Goal: Use online tool/utility: Utilize a website feature to perform a specific function

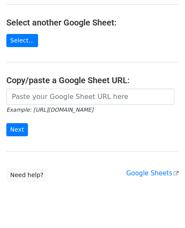
scroll to position [108, 0]
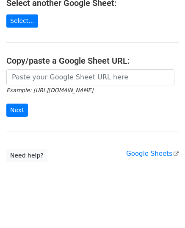
click at [34, 67] on main "Choose a Google Sheet Use one of the options below... Use a recent Google Sheet…" at bounding box center [92, 31] width 185 height 264
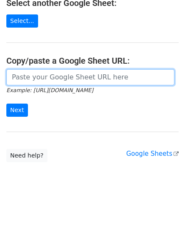
click at [34, 77] on input "url" at bounding box center [90, 77] width 169 height 16
paste input "https://docs.google.com/spreadsheets/d/1cjVd6gRPH9KNXuA38ONzmLVpR97er3TsyXYcOIG…"
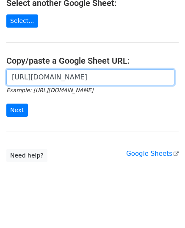
scroll to position [0, 249]
type input "https://docs.google.com/spreadsheets/d/1cjVd6gRPH9KNXuA38ONzmLVpR97er3TsyXYcOIG…"
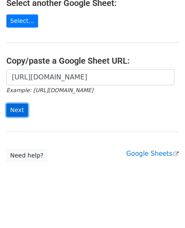
click at [14, 104] on input "Next" at bounding box center [17, 110] width 22 height 13
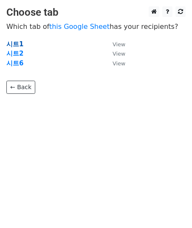
click at [15, 45] on strong "시트1" at bounding box center [14, 44] width 17 height 8
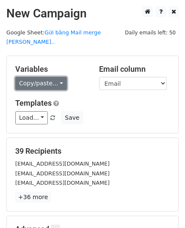
click at [42, 77] on link "Copy/paste..." at bounding box center [41, 83] width 52 height 13
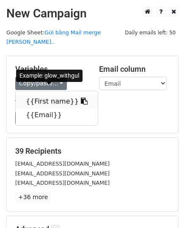
click at [81, 98] on icon at bounding box center [84, 101] width 7 height 7
